Goal: Task Accomplishment & Management: Manage account settings

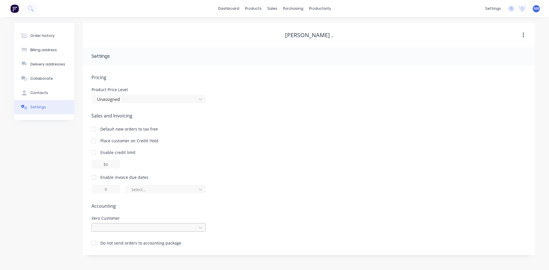
click at [136, 226] on div at bounding box center [149, 227] width 114 height 9
type input "ru"
drag, startPoint x: 107, startPoint y: 179, endPoint x: 0, endPoint y: 177, distance: 106.7
click at [3, 176] on div "Order history Billing address Delivery addresses Collaborate Contacts Settings …" at bounding box center [274, 143] width 549 height 253
click at [132, 225] on div at bounding box center [149, 227] width 114 height 9
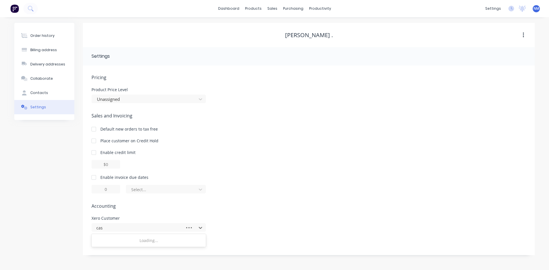
type input "cash"
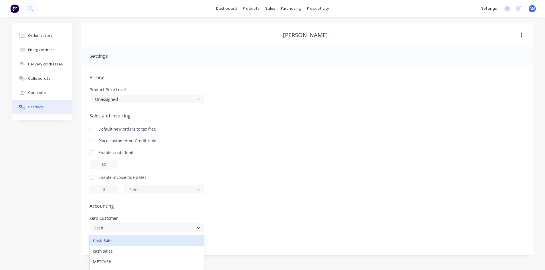
click at [127, 241] on div "Cash Sale" at bounding box center [147, 240] width 114 height 11
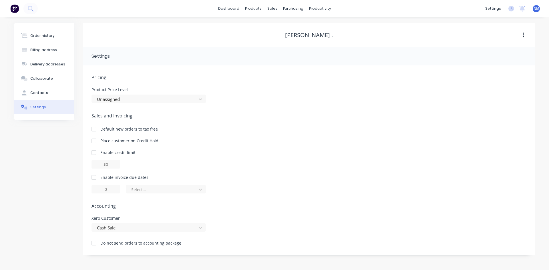
click at [284, 198] on div "Pricing Product Price Level Unassigned Sales and Invoicing Default new orders t…" at bounding box center [309, 164] width 435 height 181
click at [94, 244] on div at bounding box center [93, 243] width 11 height 11
drag, startPoint x: 281, startPoint y: 25, endPoint x: 277, endPoint y: 26, distance: 3.9
click at [281, 25] on link "Sales Orders" at bounding box center [303, 26] width 76 height 11
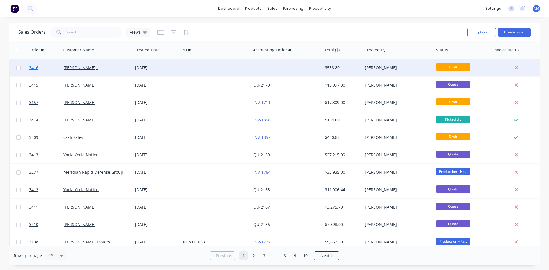
click at [33, 67] on span "3416" at bounding box center [33, 68] width 9 height 6
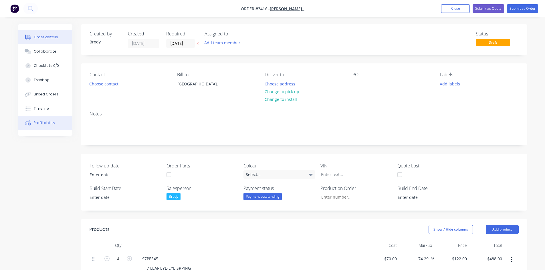
click at [37, 122] on div "Profitability" at bounding box center [44, 122] width 21 height 5
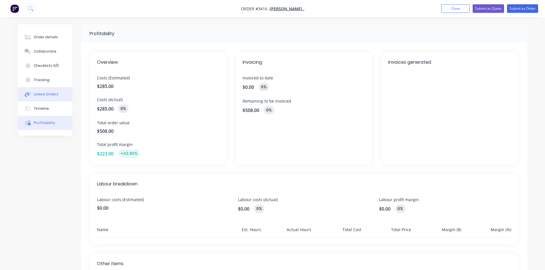
click at [41, 93] on div "Linked Orders" at bounding box center [46, 94] width 25 height 5
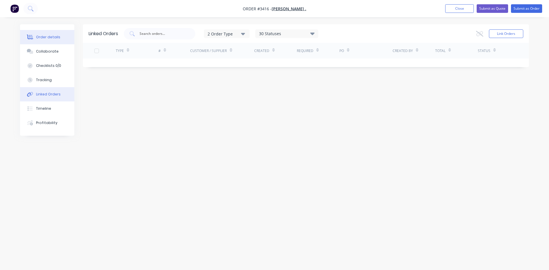
click at [51, 38] on div "Order details" at bounding box center [48, 37] width 24 height 5
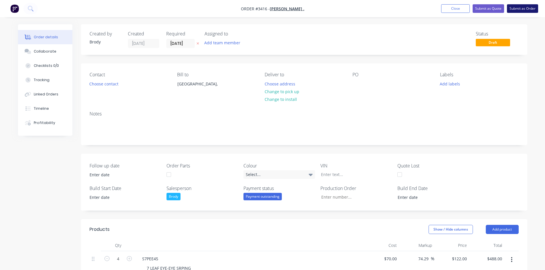
click at [520, 10] on button "Submit as Order" at bounding box center [522, 8] width 31 height 9
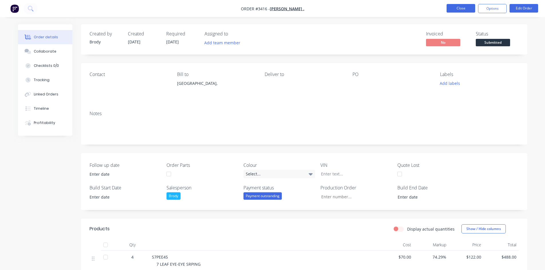
click at [458, 11] on button "Close" at bounding box center [461, 8] width 29 height 9
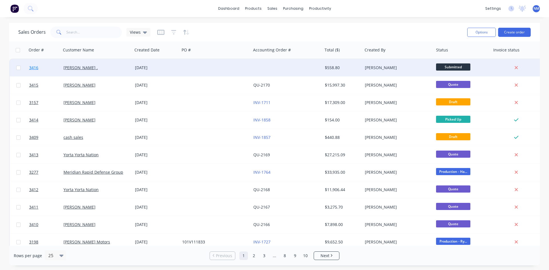
click at [35, 71] on link "3416" at bounding box center [46, 67] width 34 height 17
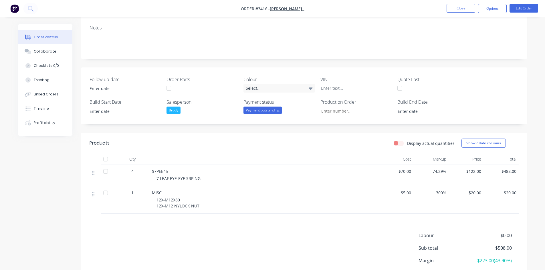
scroll to position [131, 0]
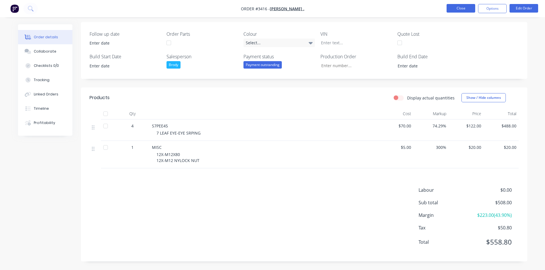
click at [459, 7] on button "Close" at bounding box center [461, 8] width 29 height 9
